Goal: Task Accomplishment & Management: Use online tool/utility

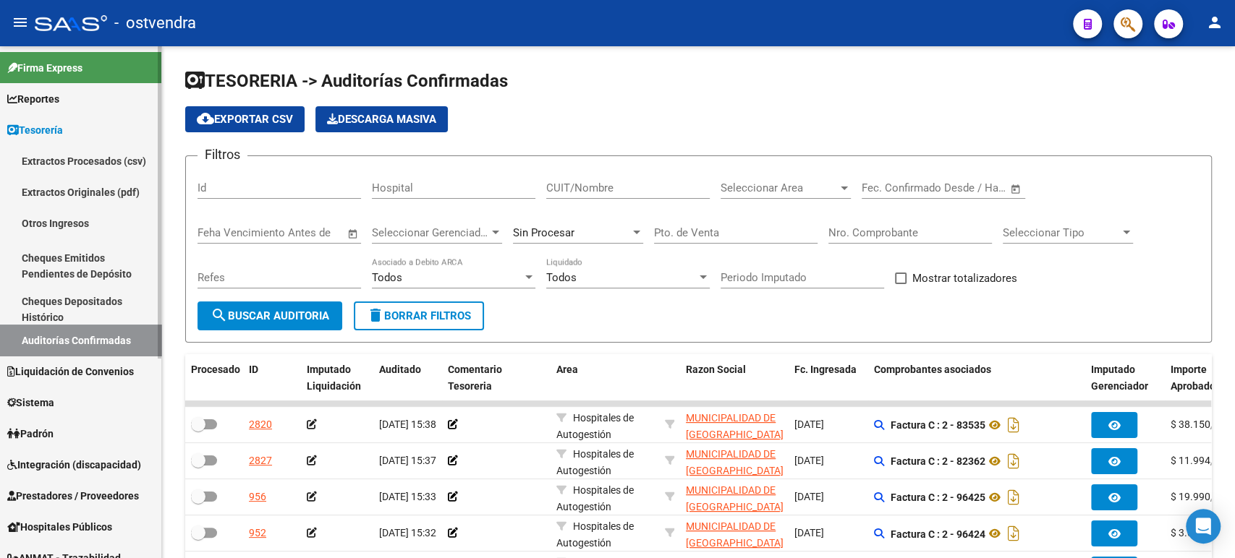
drag, startPoint x: 0, startPoint y: 0, endPoint x: 64, endPoint y: 129, distance: 144.3
click at [63, 129] on span "Tesorería" at bounding box center [35, 130] width 56 height 16
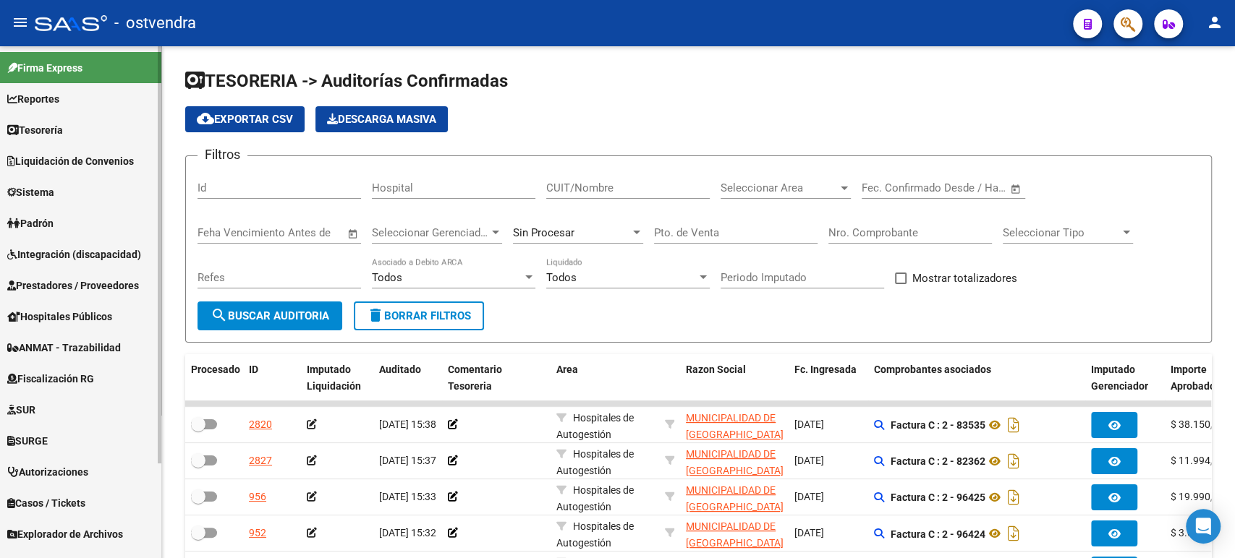
click at [70, 132] on link "Tesorería" at bounding box center [80, 129] width 161 height 31
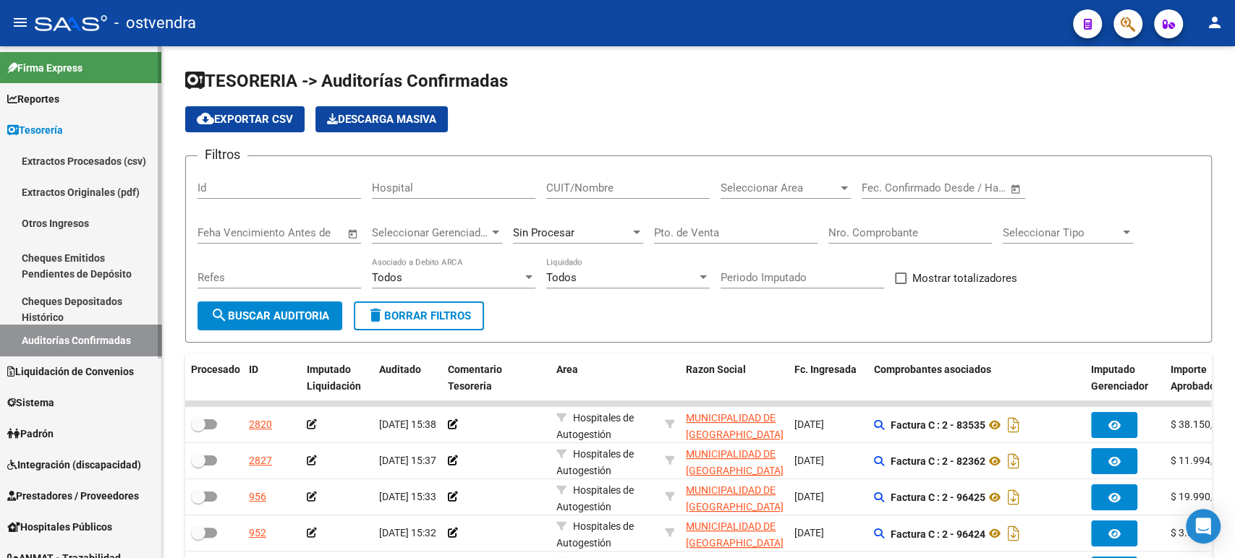
click at [75, 340] on link "Auditorías Confirmadas" at bounding box center [80, 340] width 161 height 31
click at [228, 316] on span "search Buscar Auditoria" at bounding box center [269, 316] width 119 height 13
click at [63, 128] on span "Tesorería" at bounding box center [35, 130] width 56 height 16
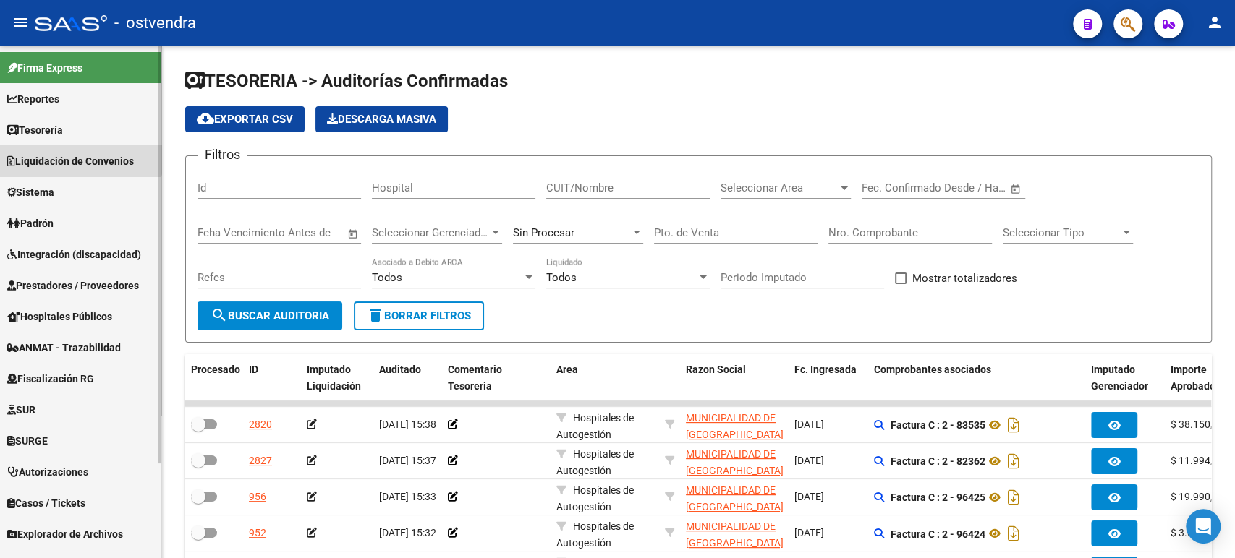
click at [57, 153] on span "Liquidación de Convenios" at bounding box center [70, 161] width 127 height 16
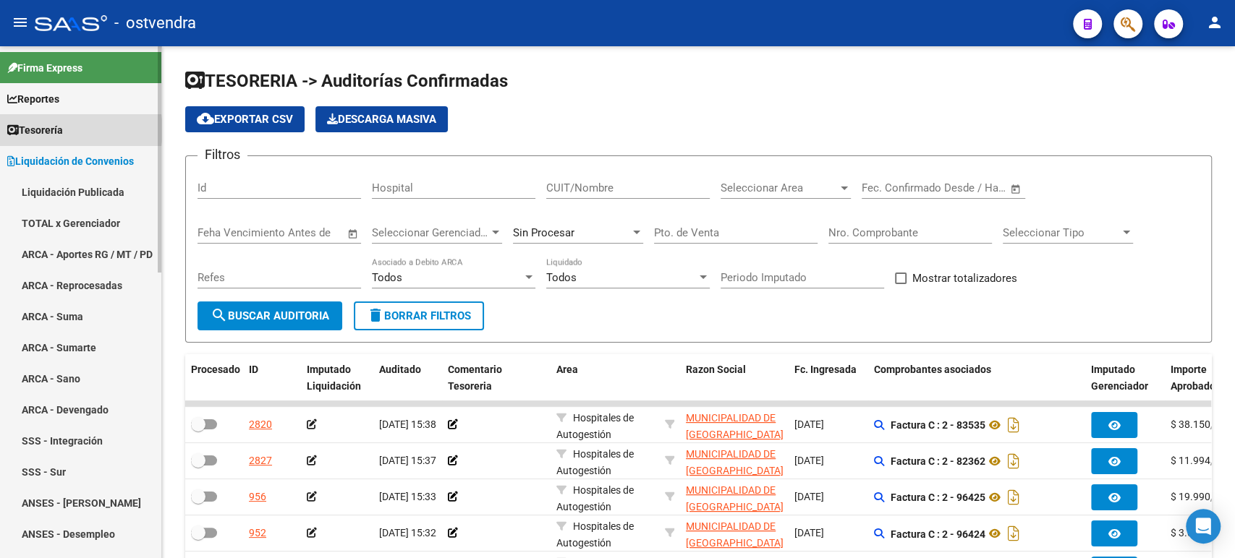
click at [69, 130] on link "Tesorería" at bounding box center [80, 129] width 161 height 31
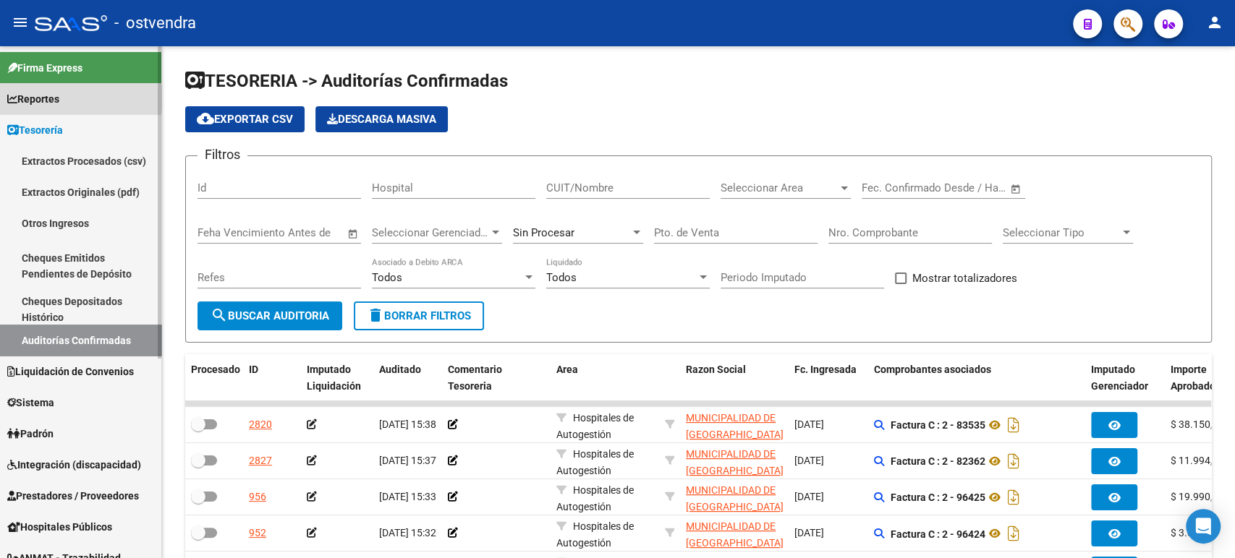
click at [59, 98] on span "Reportes" at bounding box center [33, 99] width 52 height 16
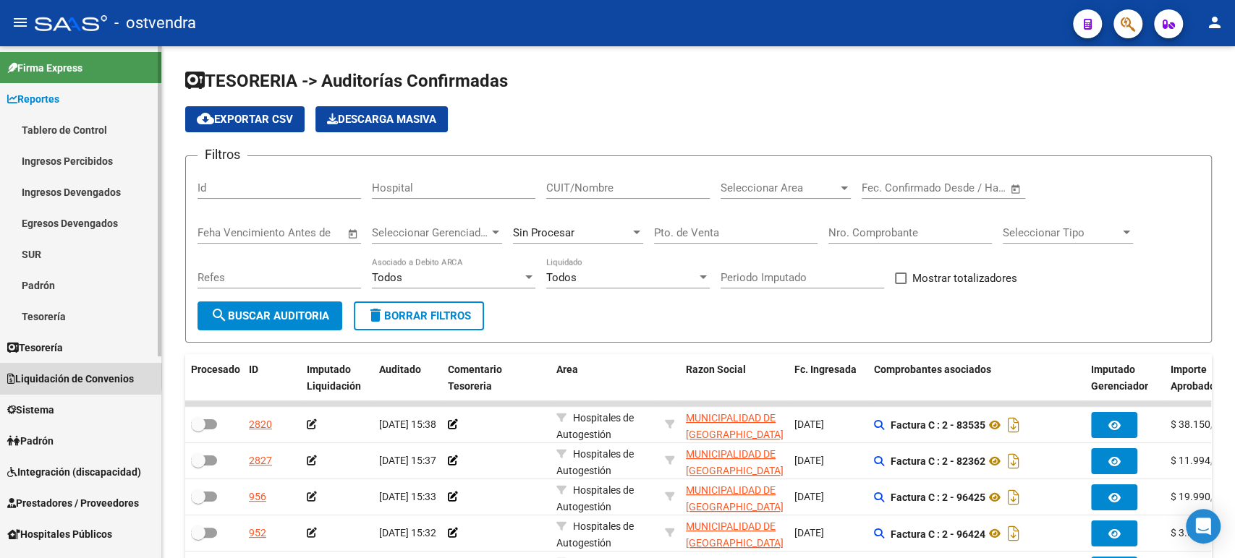
click at [61, 377] on span "Liquidación de Convenios" at bounding box center [70, 379] width 127 height 16
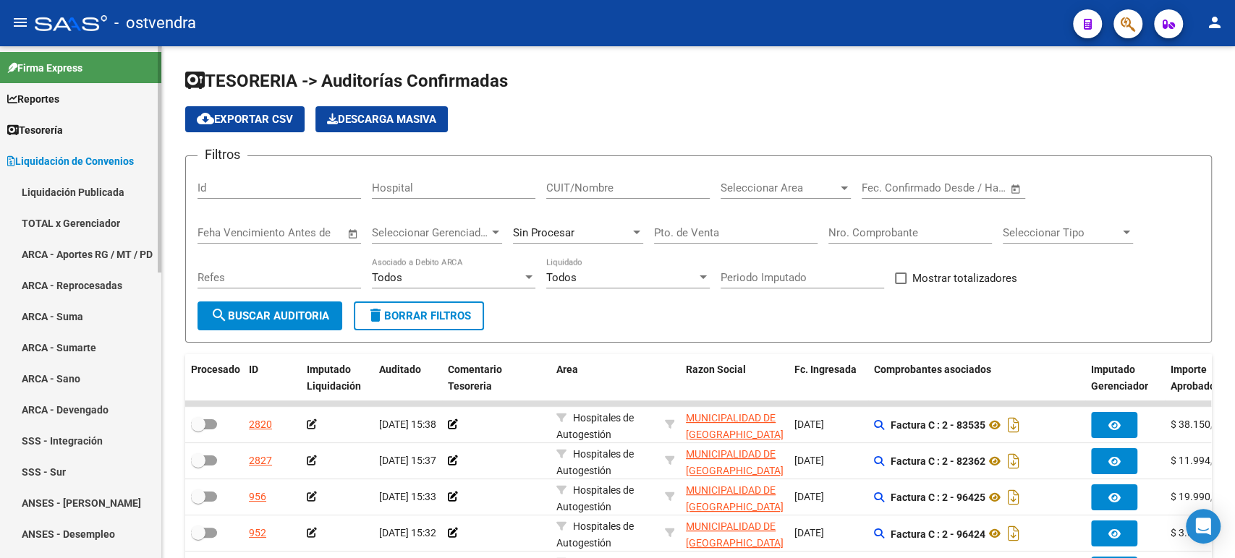
click at [64, 226] on link "TOTAL x Gerenciador" at bounding box center [80, 223] width 161 height 31
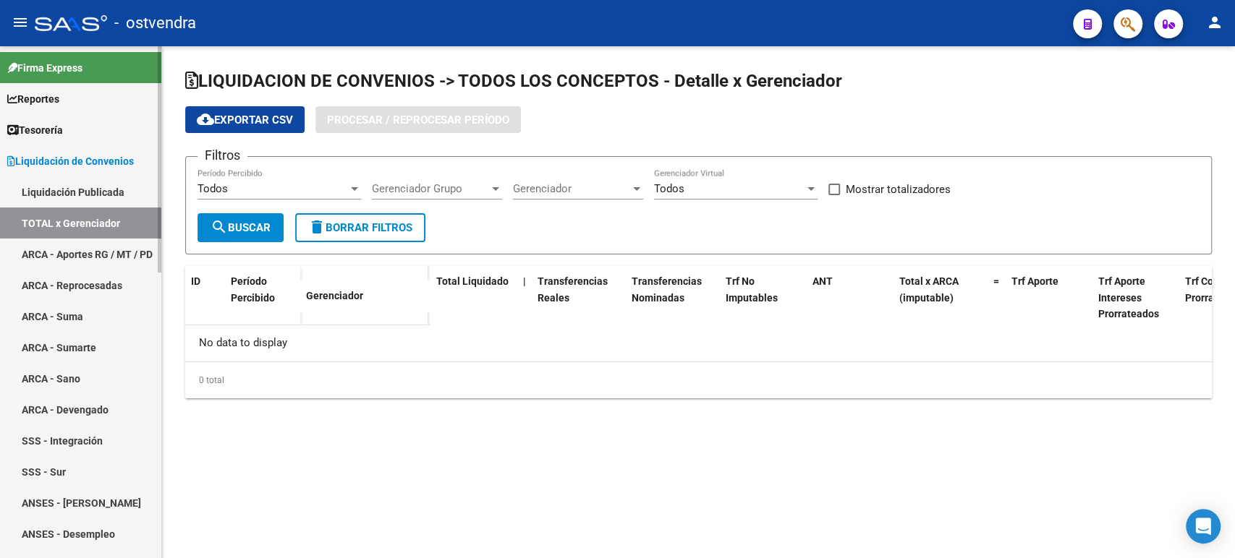
checkbox input "true"
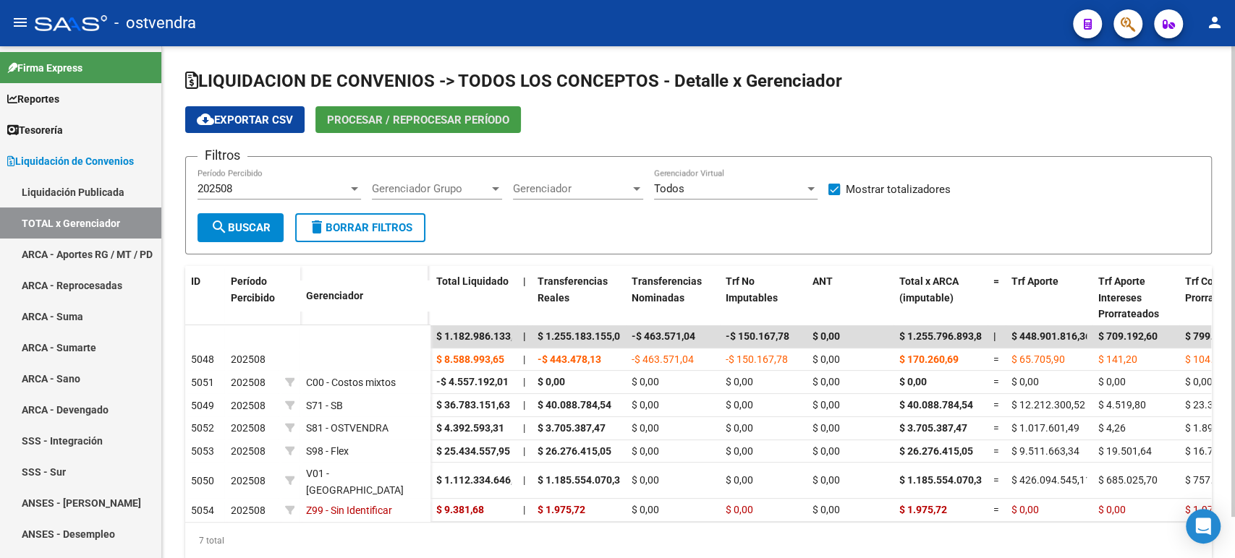
click at [411, 113] on span "Procesar / Reprocesar período" at bounding box center [418, 119] width 182 height 13
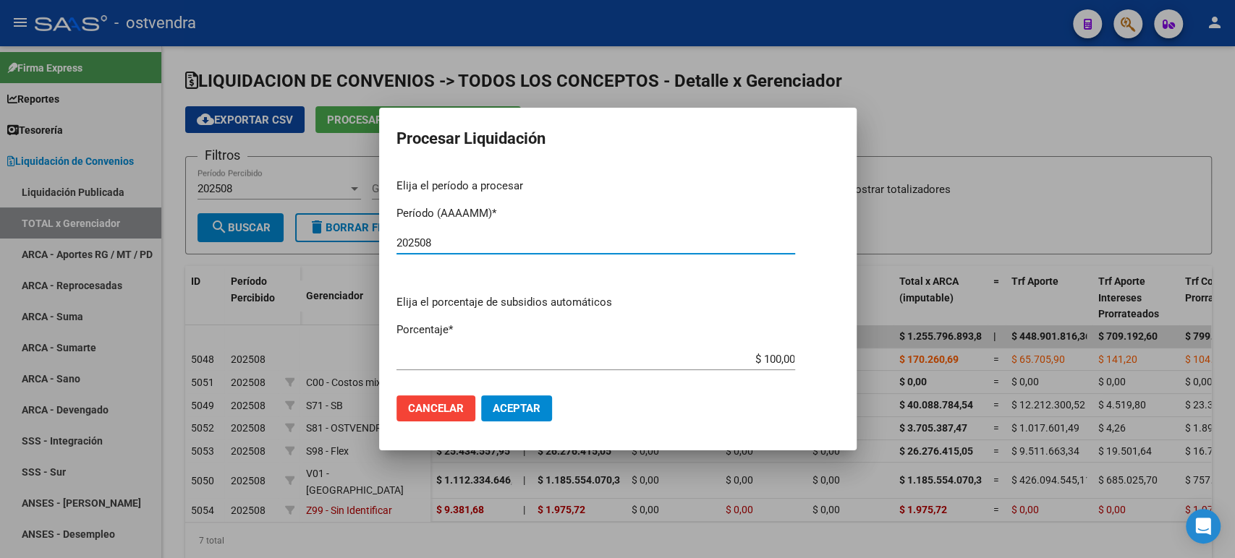
type input "202508"
click at [538, 412] on span "Aceptar" at bounding box center [517, 408] width 48 height 13
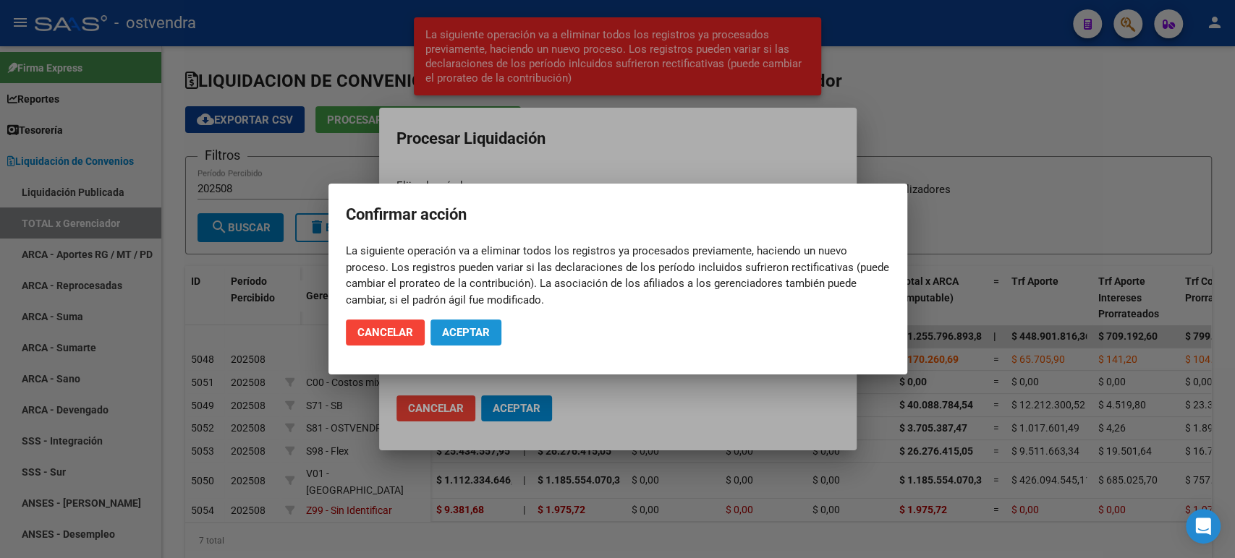
click at [493, 330] on button "Aceptar" at bounding box center [465, 333] width 71 height 26
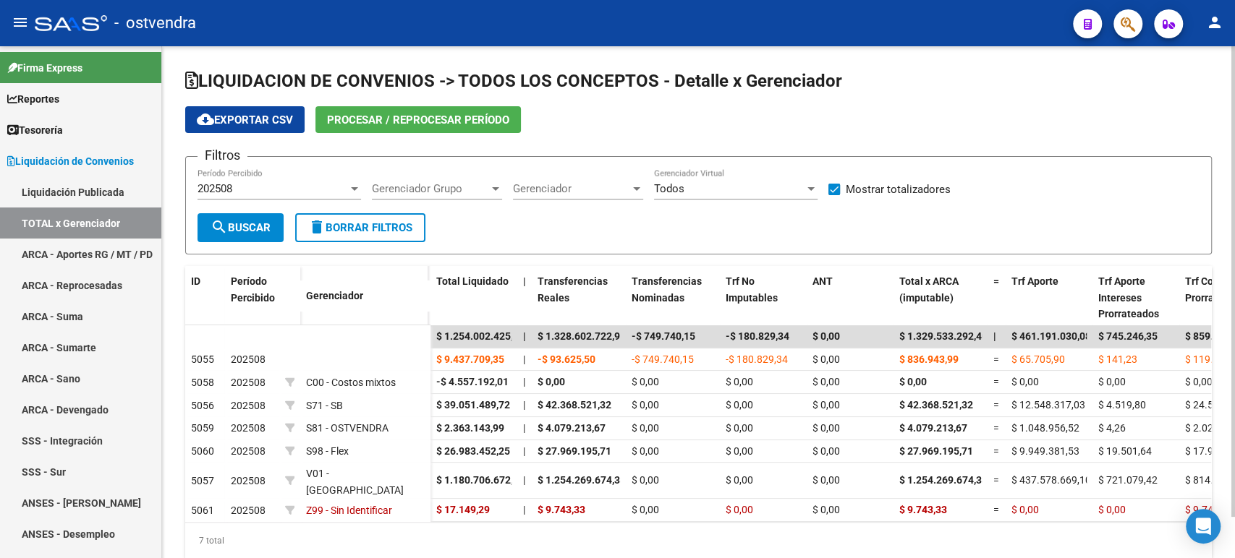
click at [241, 115] on span "cloud_download Exportar CSV" at bounding box center [245, 120] width 96 height 13
click at [63, 128] on span "Tesorería" at bounding box center [35, 130] width 56 height 16
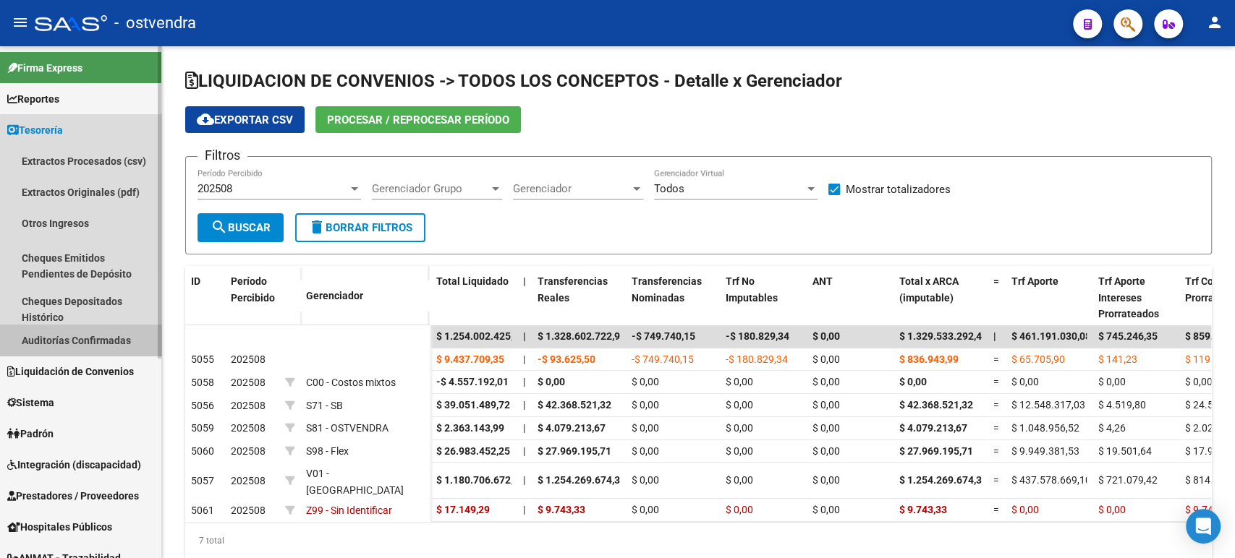
click at [95, 345] on link "Auditorías Confirmadas" at bounding box center [80, 340] width 161 height 31
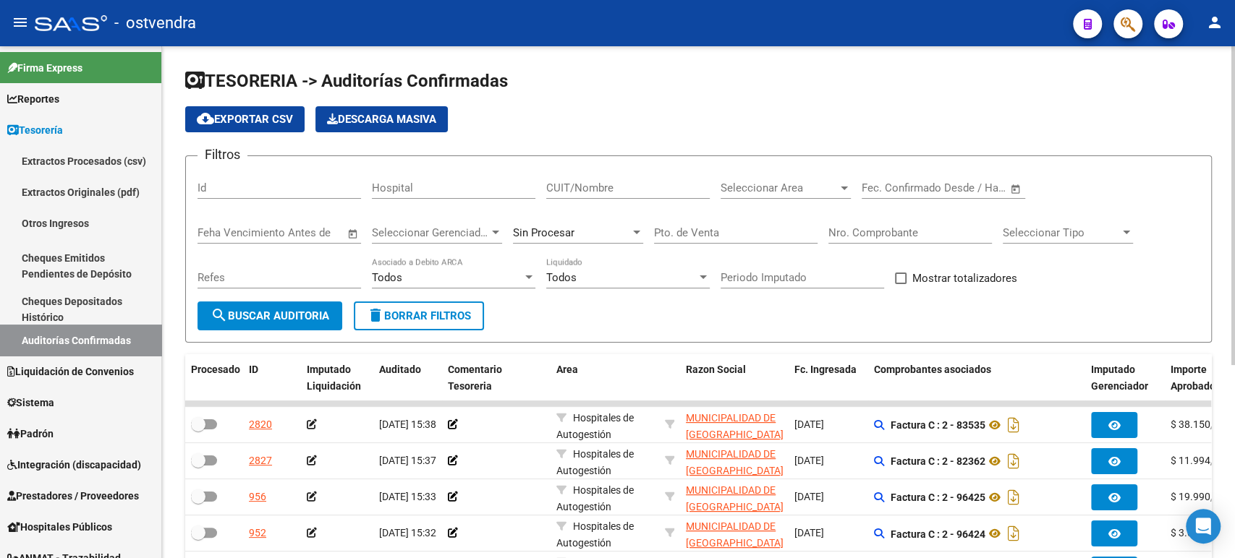
click at [619, 196] on div "CUIT/Nombre" at bounding box center [627, 183] width 163 height 31
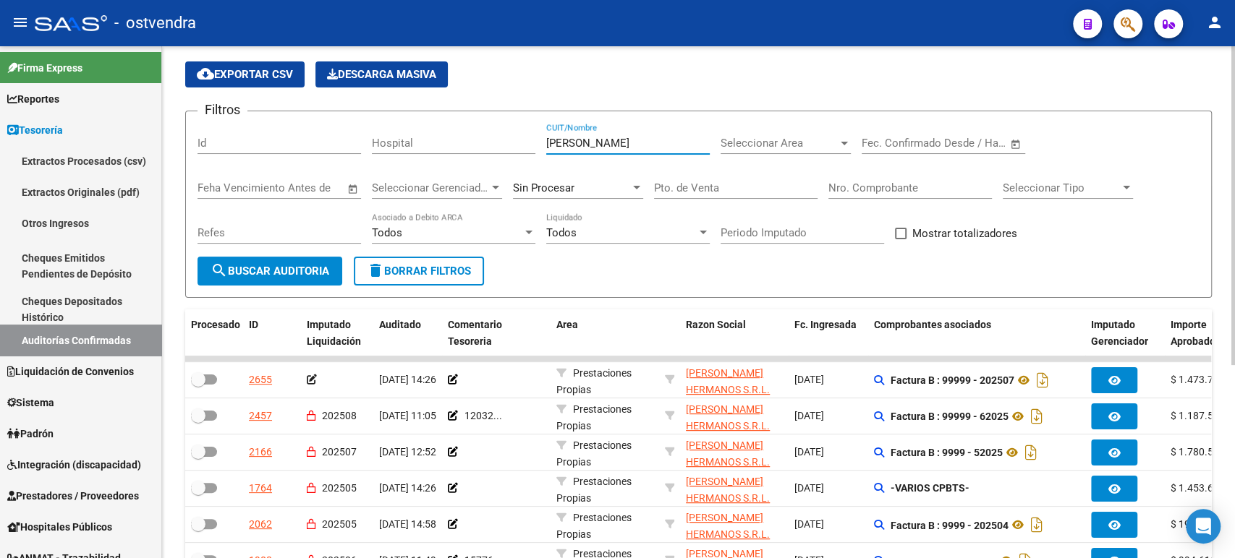
scroll to position [80, 0]
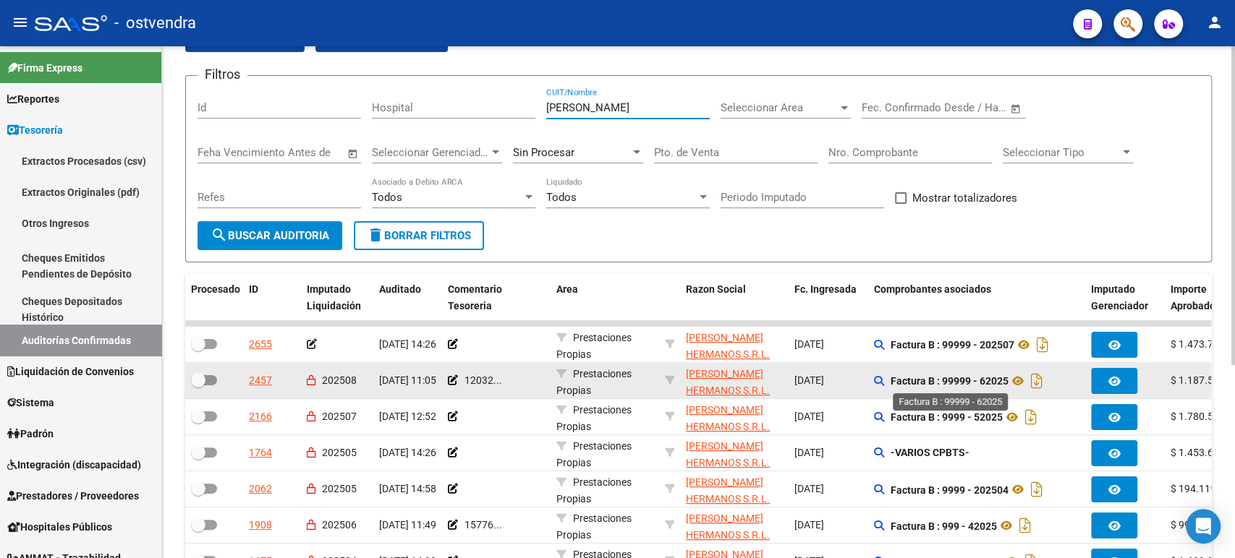
type input "[PERSON_NAME]"
